Goal: Task Accomplishment & Management: Complete application form

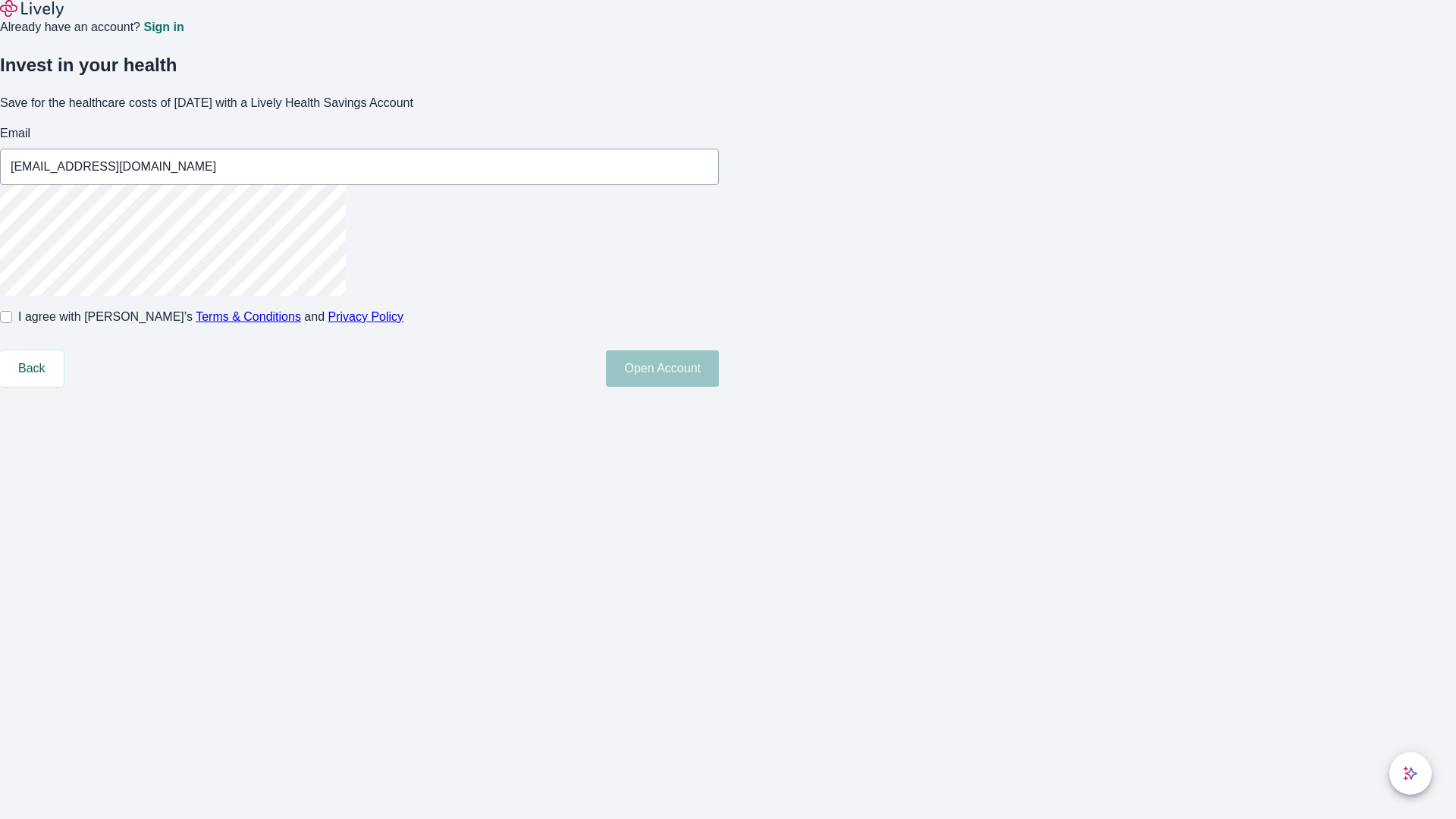
click at [12, 323] on input "I agree with Lively’s Terms & Conditions and Privacy Policy" at bounding box center [6, 317] width 12 height 12
checkbox input "true"
click at [719, 387] on button "Open Account" at bounding box center [662, 369] width 113 height 36
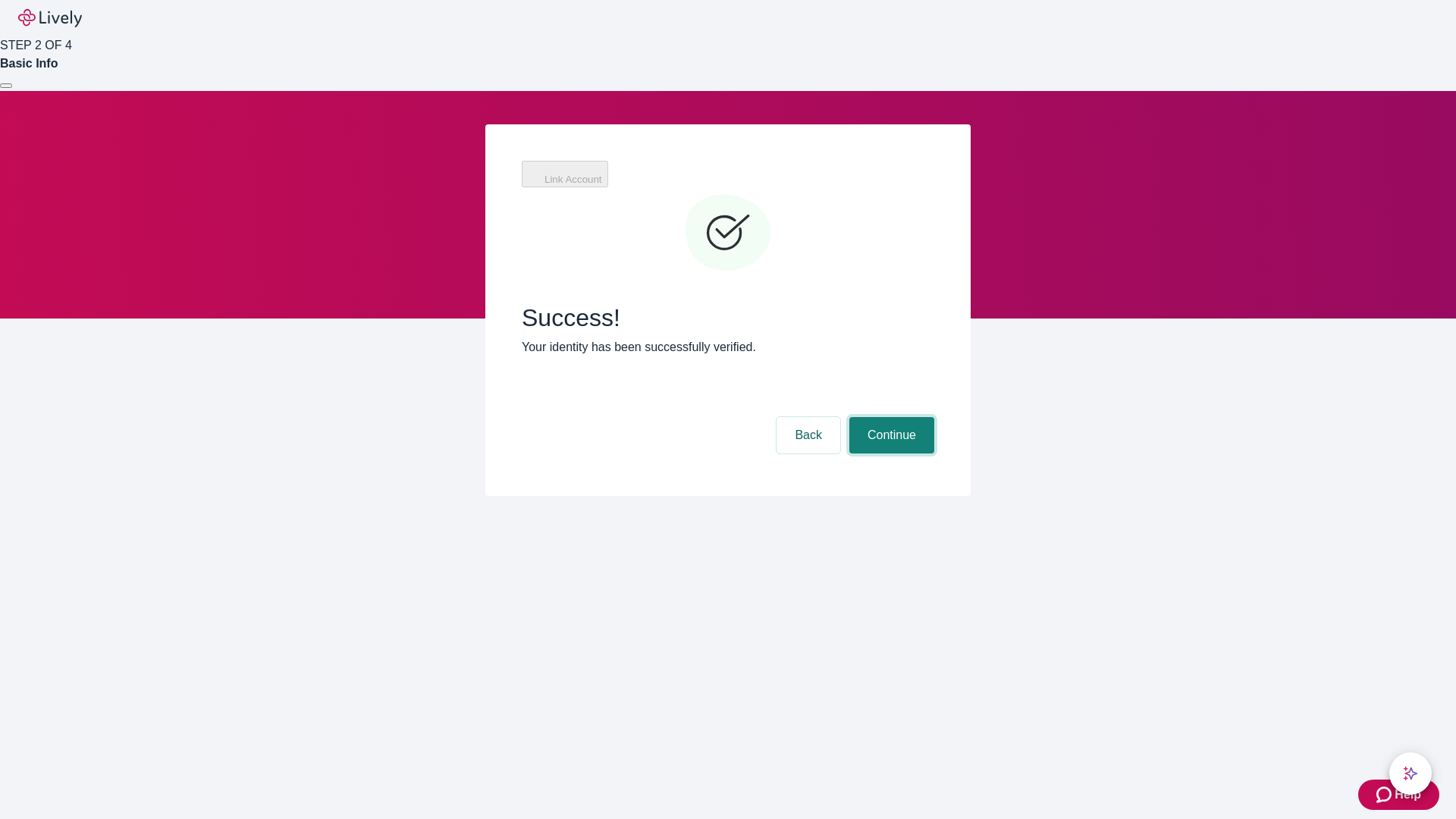
click at [890, 417] on button "Continue" at bounding box center [892, 435] width 85 height 36
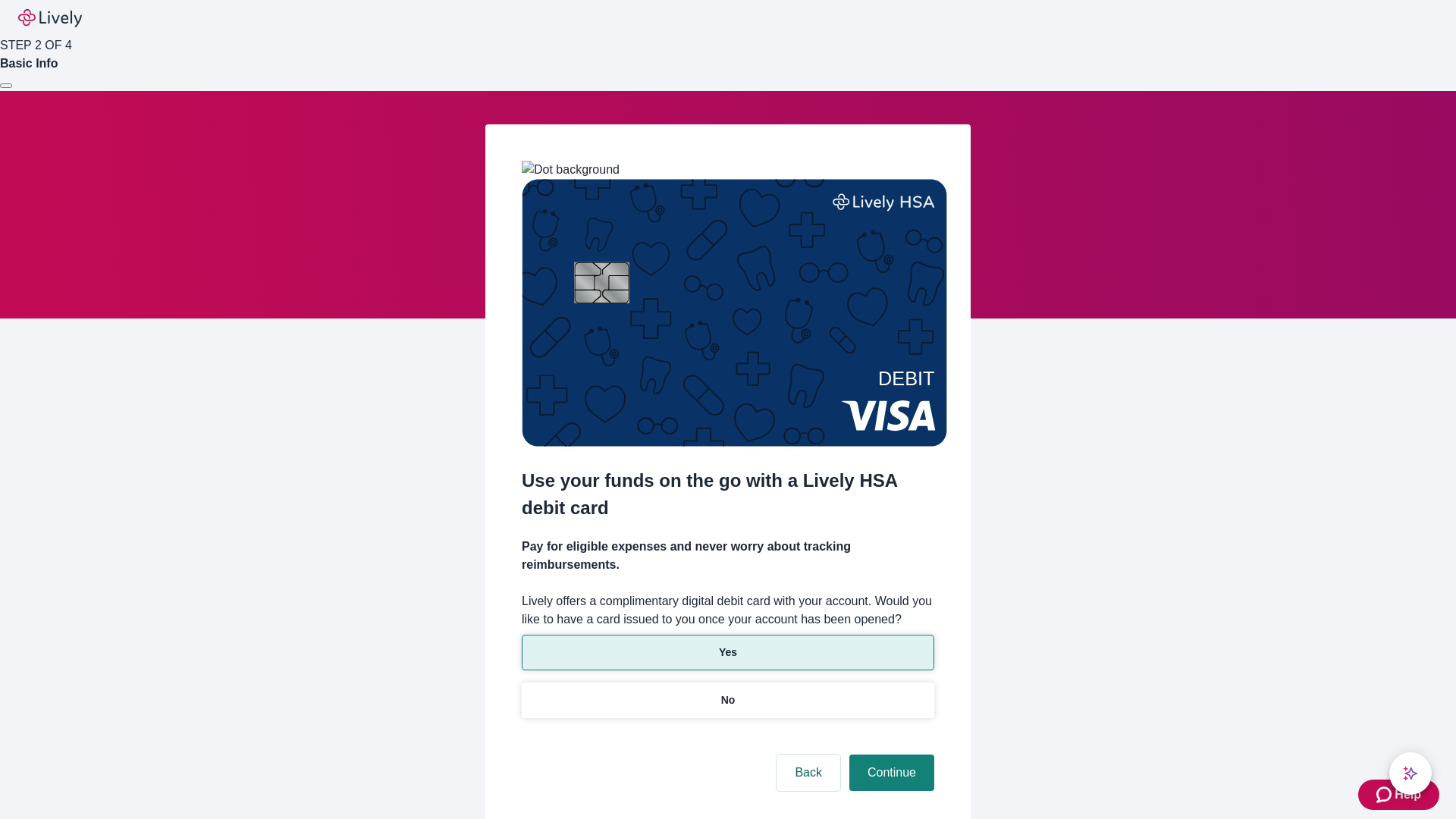
click at [727, 645] on p "Yes" at bounding box center [728, 652] width 18 height 16
click at [890, 755] on button "Continue" at bounding box center [892, 773] width 85 height 36
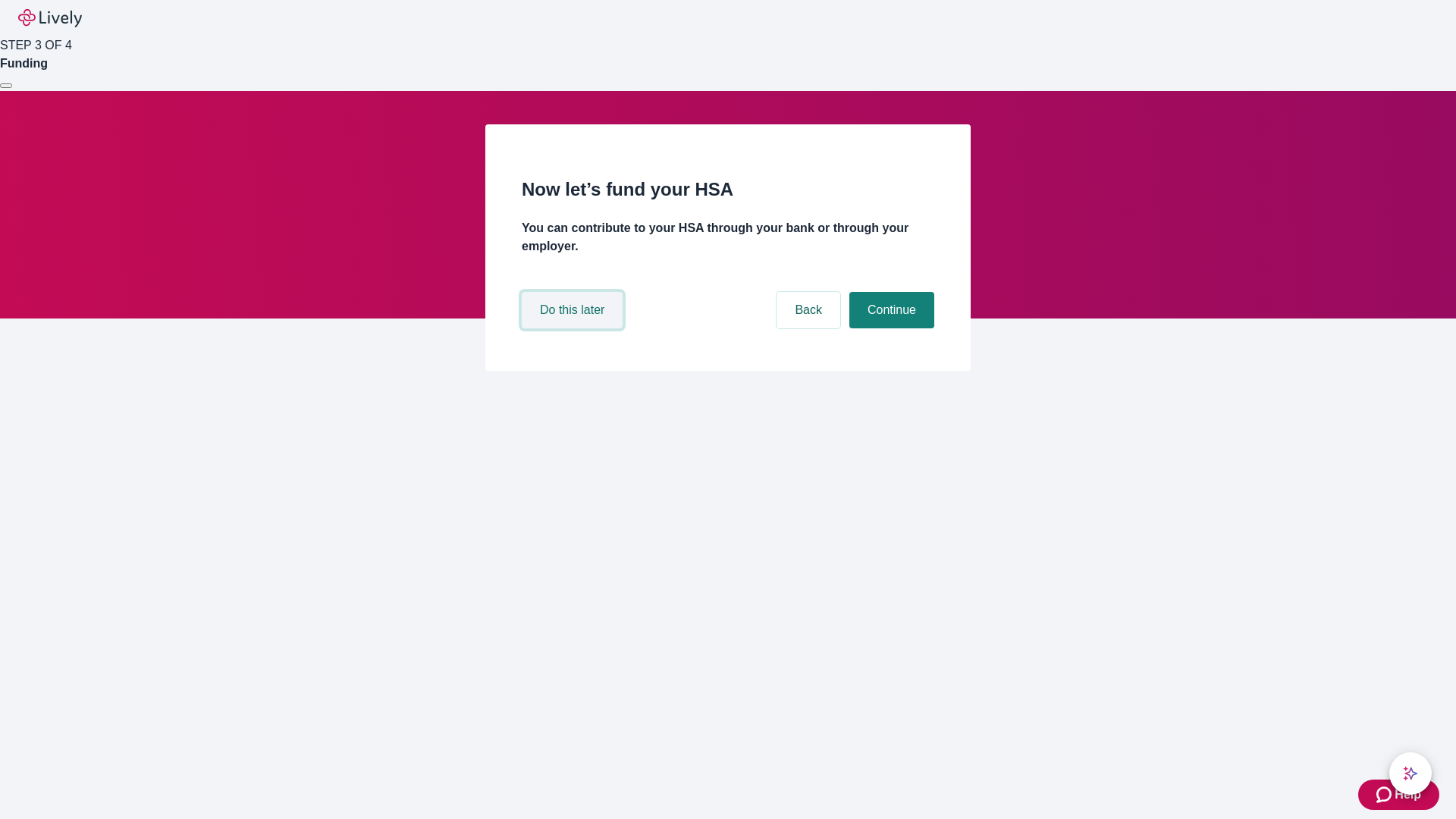
click at [574, 328] on button "Do this later" at bounding box center [572, 310] width 100 height 36
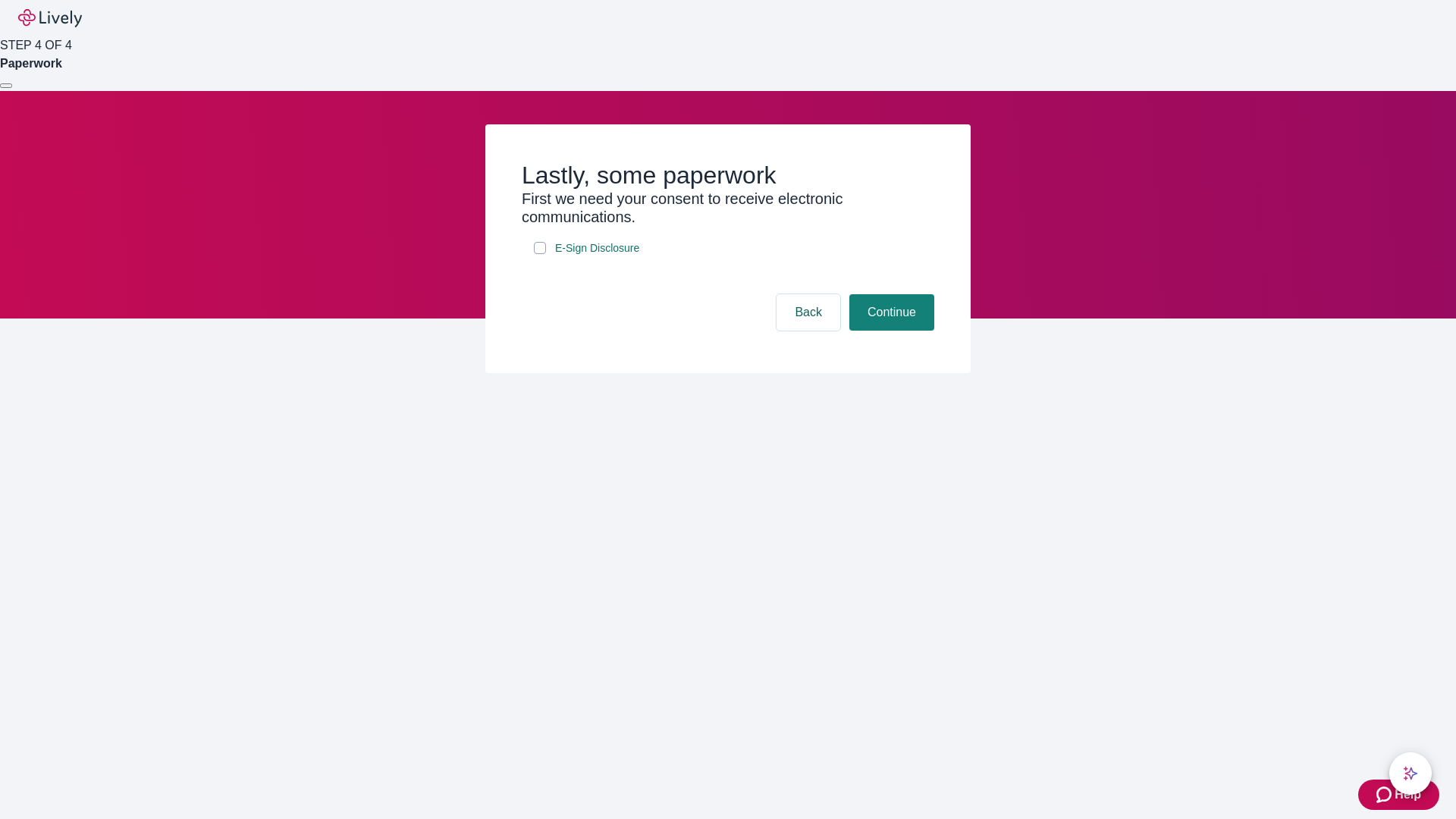
click at [540, 254] on input "E-Sign Disclosure" at bounding box center [539, 247] width 12 height 12
checkbox input "true"
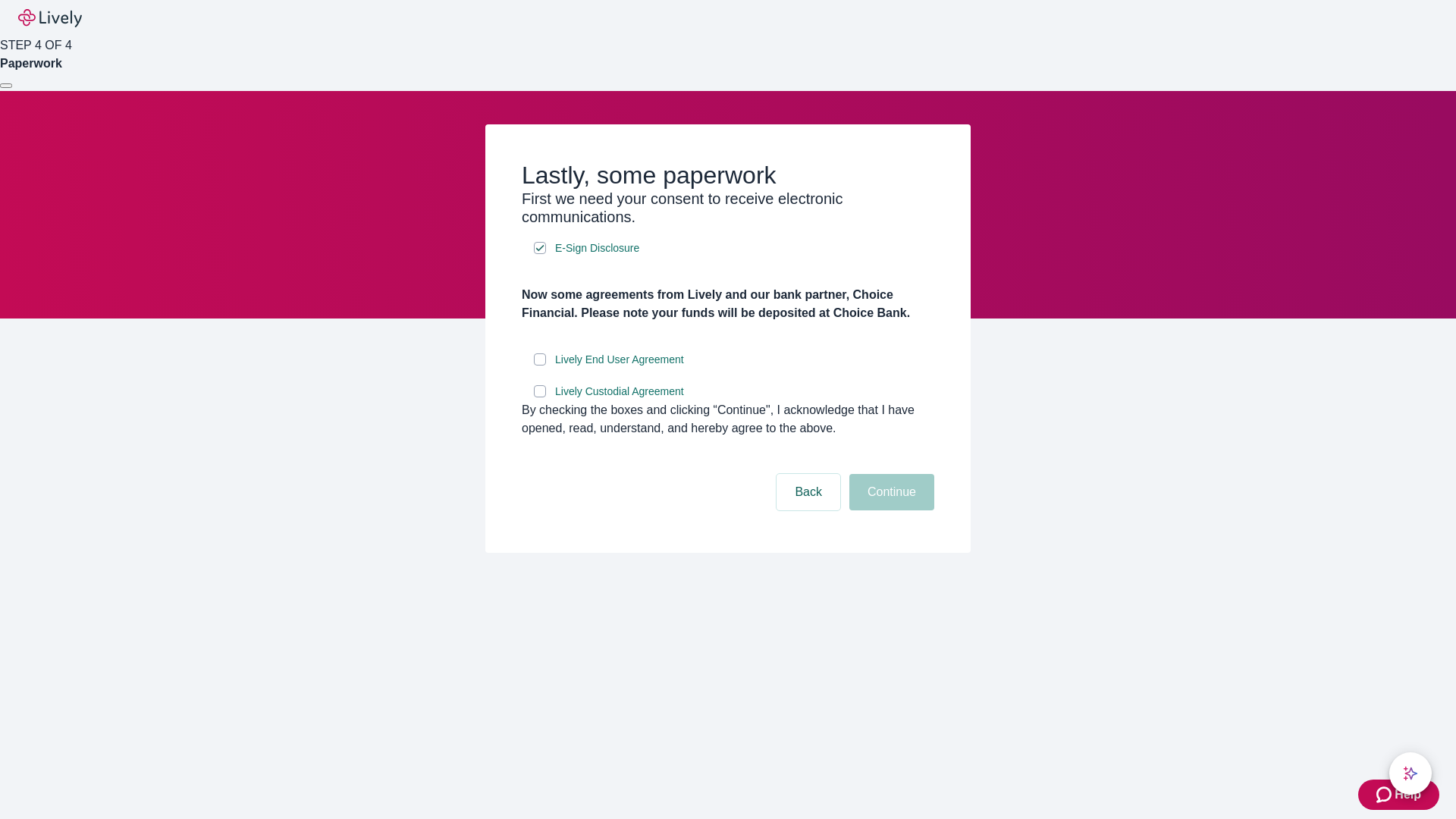
click at [540, 366] on input "Lively End User Agreement" at bounding box center [539, 359] width 12 height 12
checkbox input "true"
click at [540, 397] on input "Lively Custodial Agreement" at bounding box center [539, 391] width 12 height 12
checkbox input "true"
click at [890, 510] on button "Continue" at bounding box center [892, 492] width 85 height 36
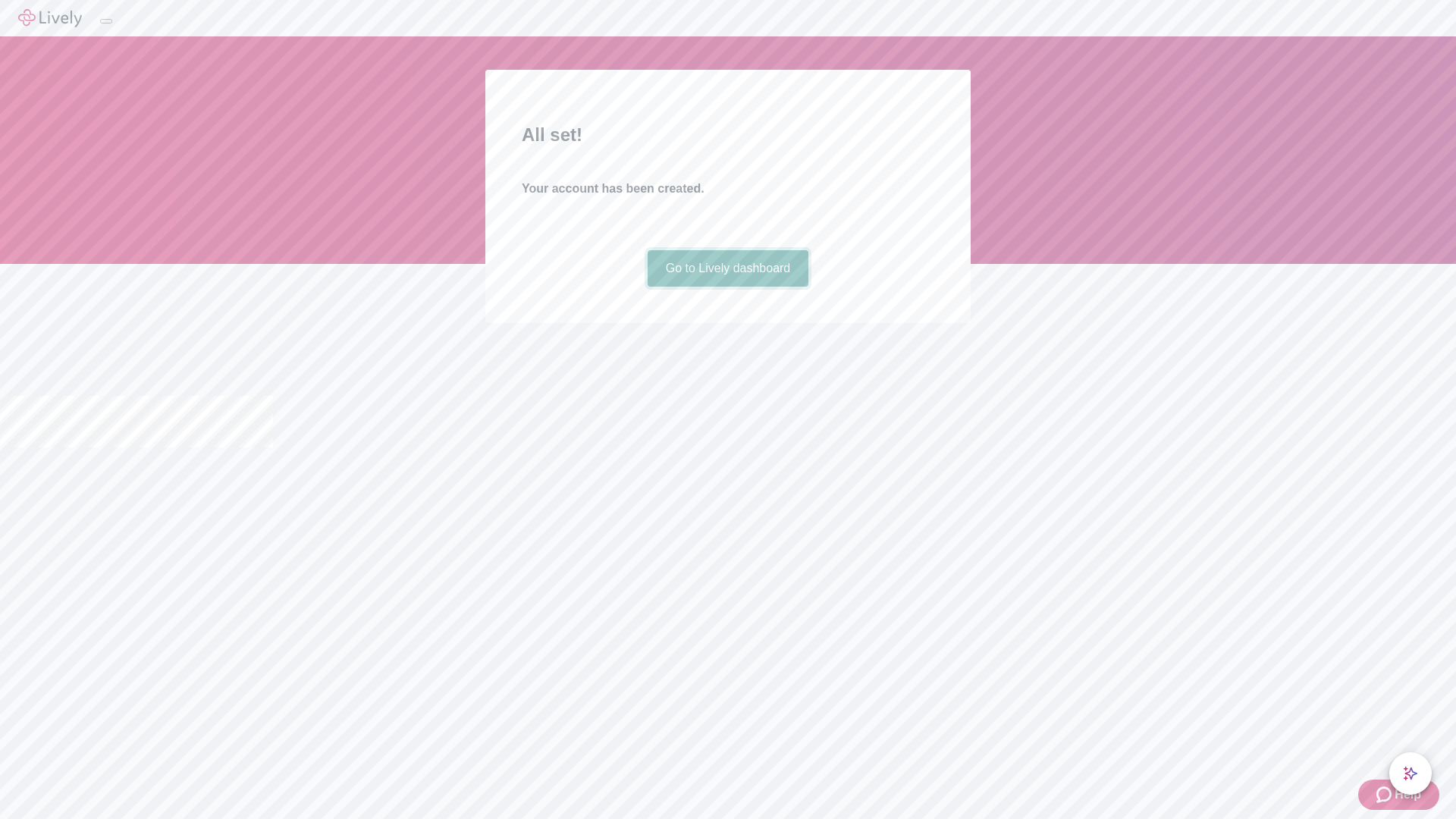
click at [727, 286] on link "Go to Lively dashboard" at bounding box center [728, 268] width 161 height 36
